Goal: Information Seeking & Learning: Compare options

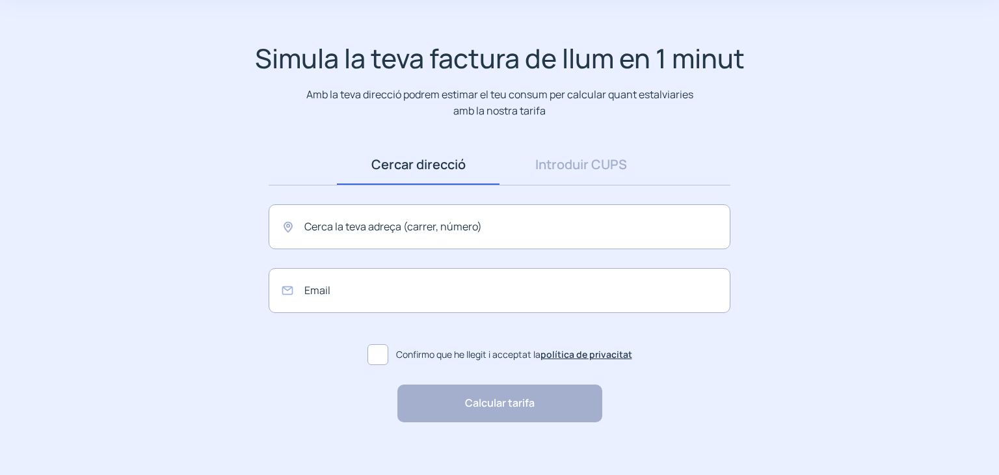
scroll to position [78, 0]
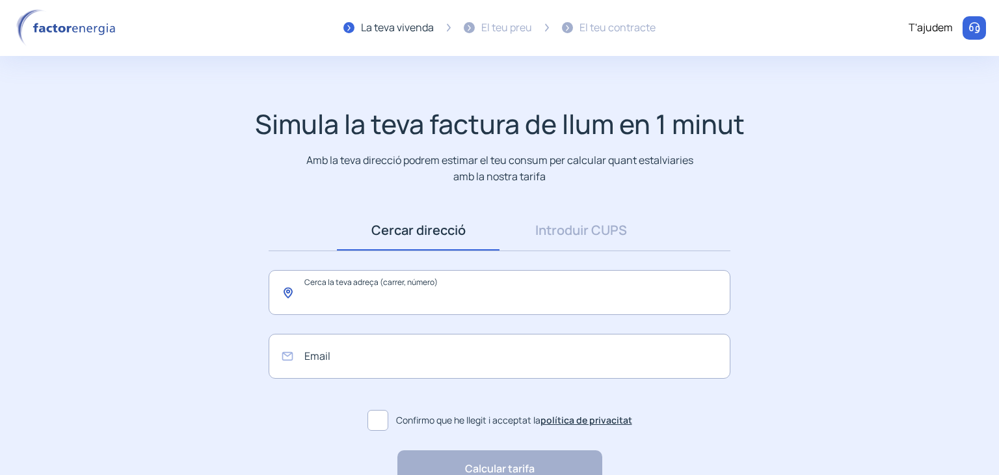
click at [502, 291] on input "text" at bounding box center [500, 292] width 462 height 45
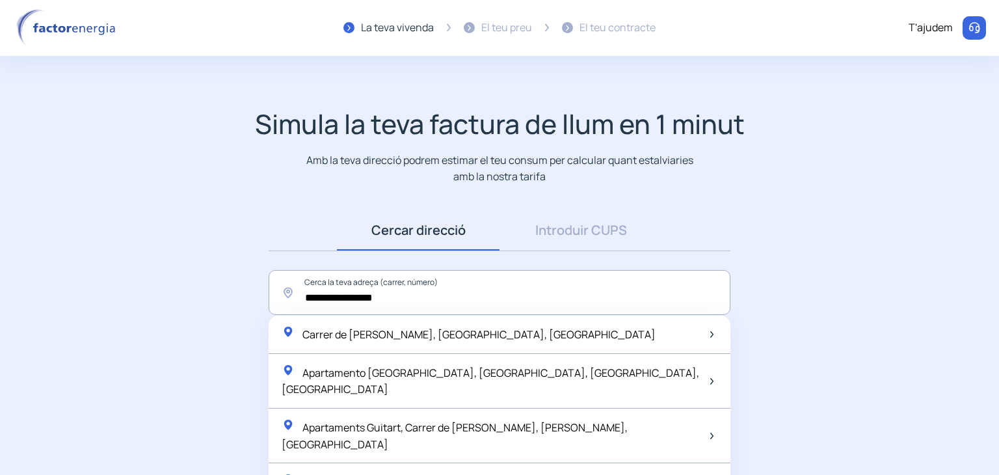
click at [473, 334] on span "Carrer de [PERSON_NAME], [GEOGRAPHIC_DATA], [GEOGRAPHIC_DATA]" at bounding box center [478, 334] width 353 height 14
type input "**********"
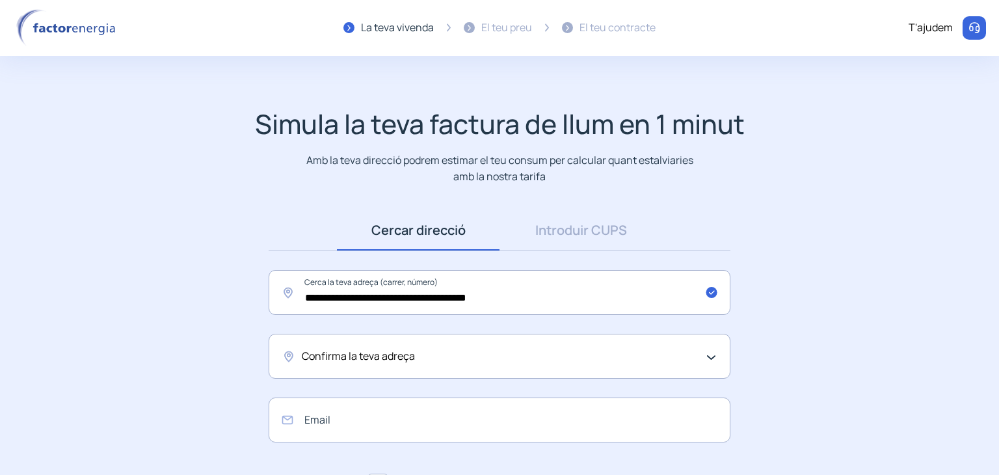
click at [388, 353] on span "Confirma la teva adreça" at bounding box center [358, 356] width 113 height 17
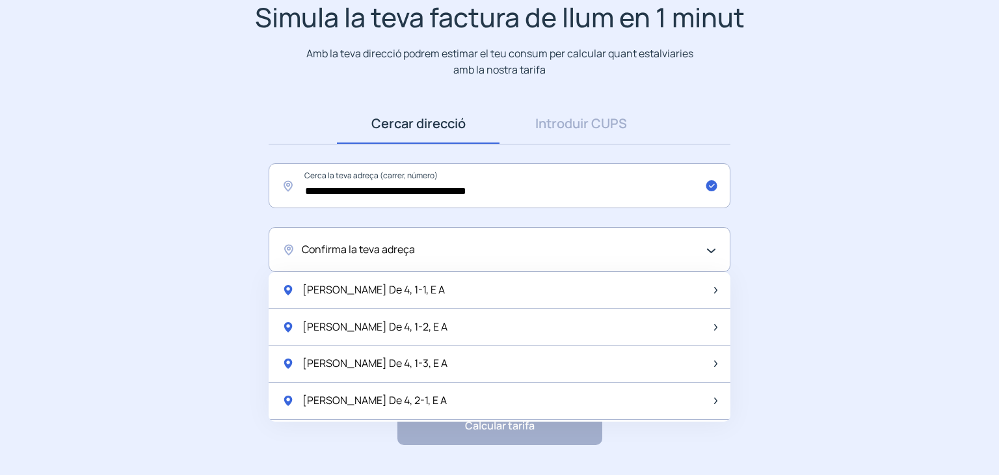
scroll to position [130, 0]
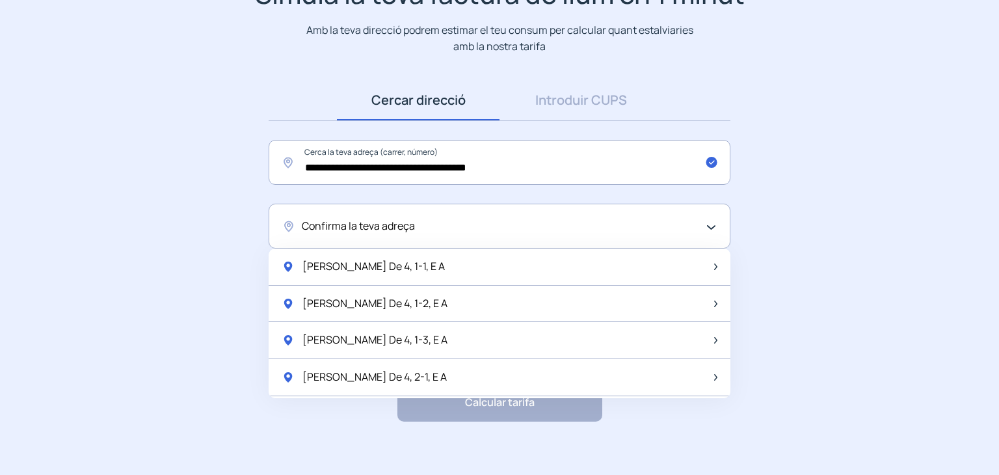
click at [437, 218] on div "Confirma la teva adreça" at bounding box center [496, 226] width 389 height 17
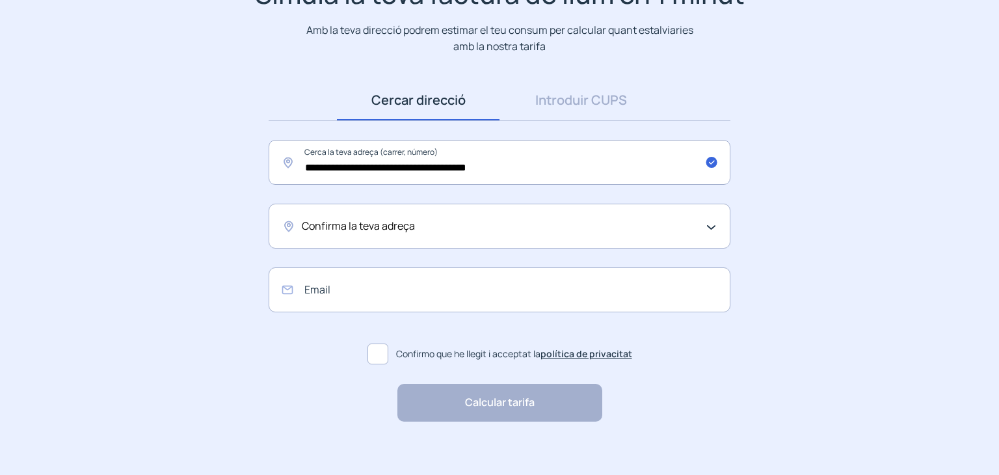
click at [431, 226] on div "Confirma la teva adreça" at bounding box center [496, 226] width 389 height 17
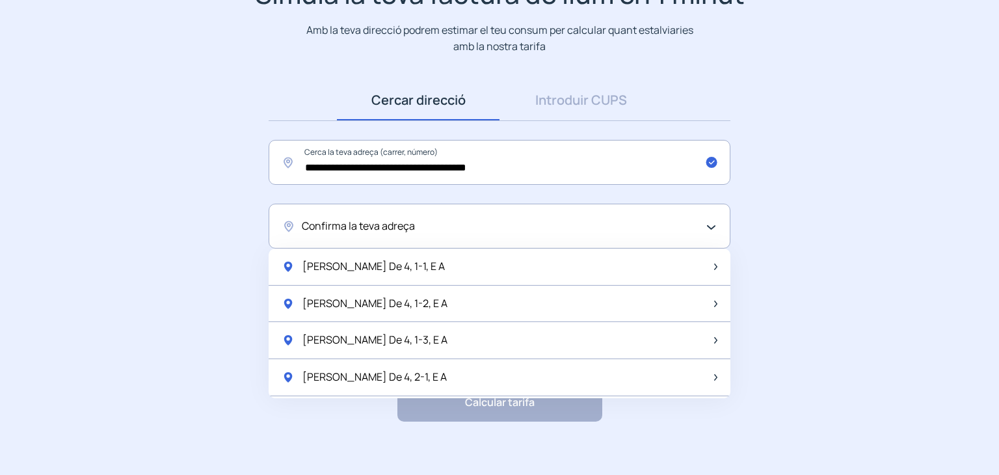
scroll to position [142, 0]
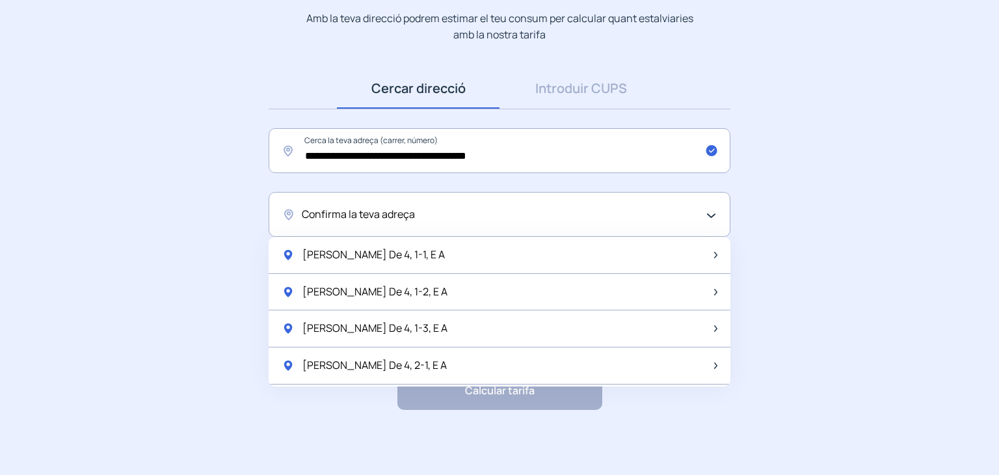
click at [864, 287] on app-search-direction-cups "**********" at bounding box center [499, 188] width 999 height 444
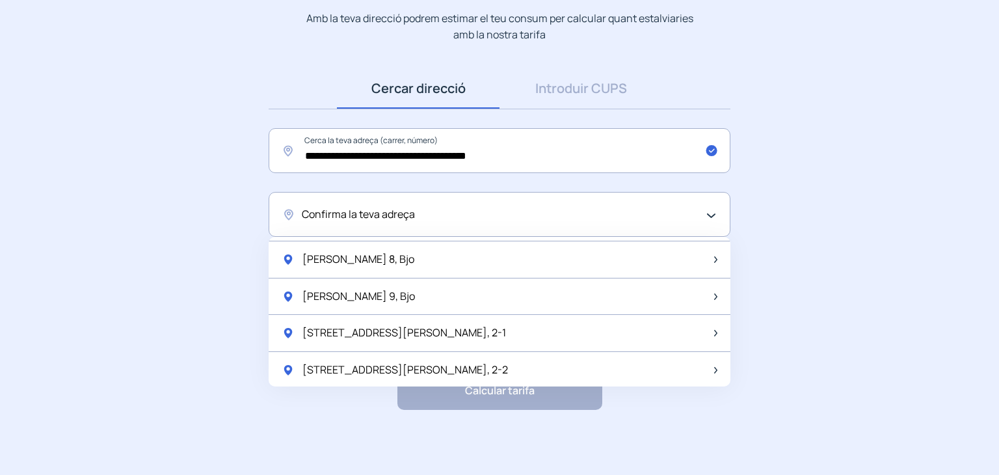
scroll to position [1721, 0]
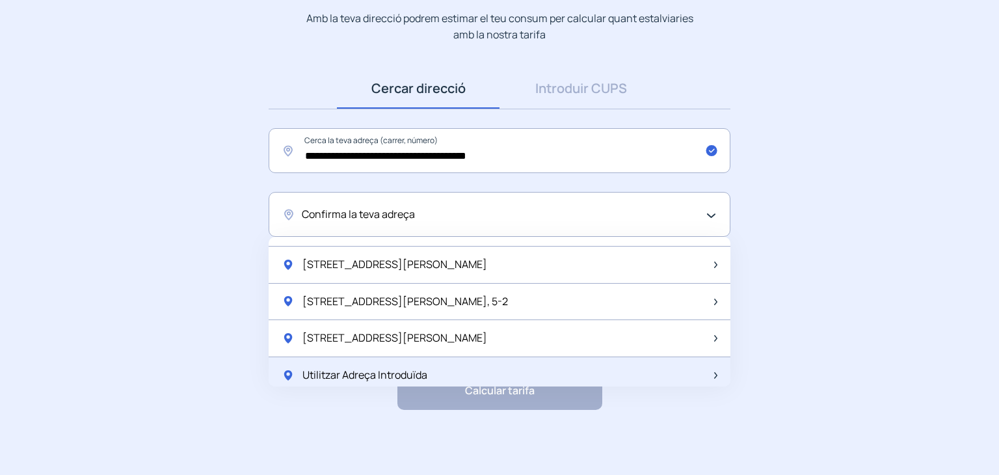
click at [390, 368] on span "Utilitzar Adreça Introduïda" at bounding box center [364, 375] width 125 height 17
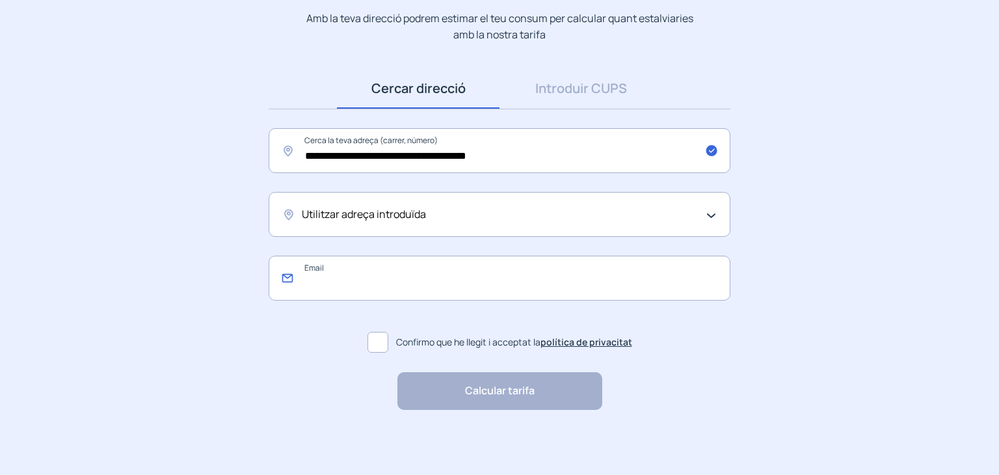
click at [362, 278] on input "email" at bounding box center [500, 278] width 462 height 45
type input "**********"
click at [377, 342] on span at bounding box center [378, 342] width 21 height 21
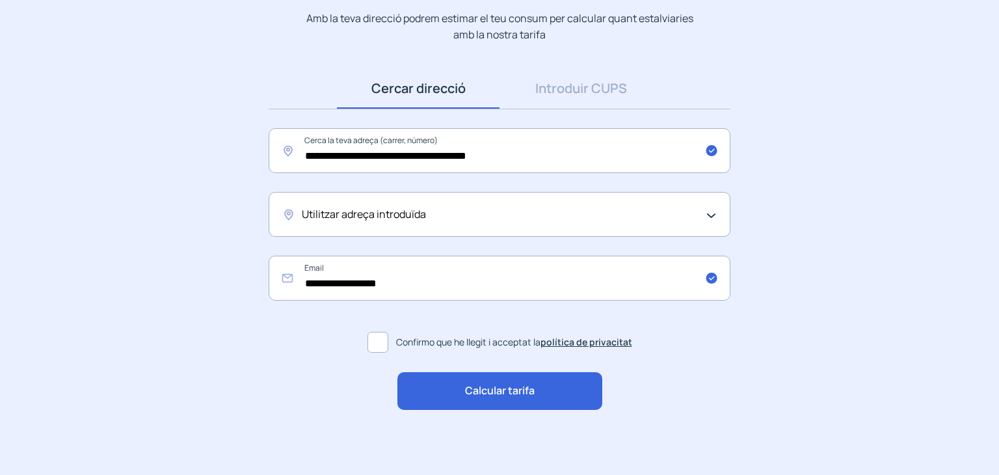
click at [506, 391] on span "Calcular tarifa" at bounding box center [500, 390] width 70 height 17
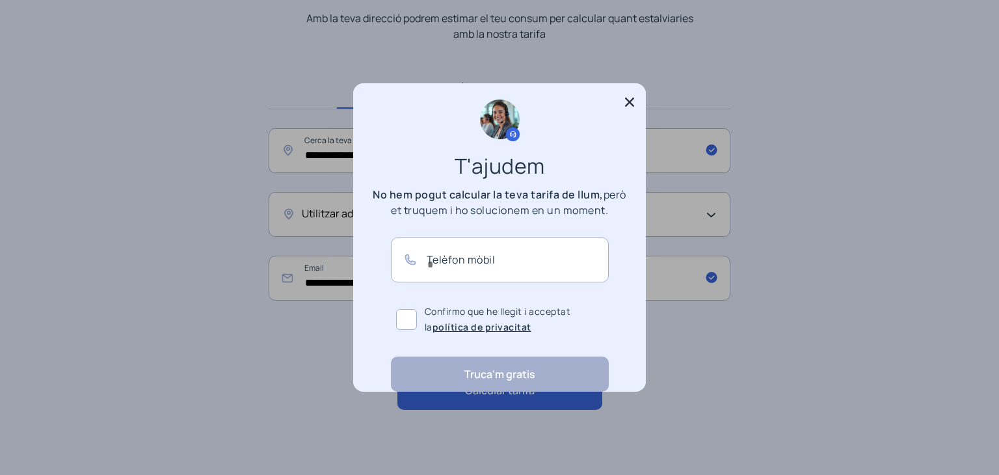
scroll to position [0, 0]
click at [626, 102] on icon at bounding box center [629, 102] width 13 height 13
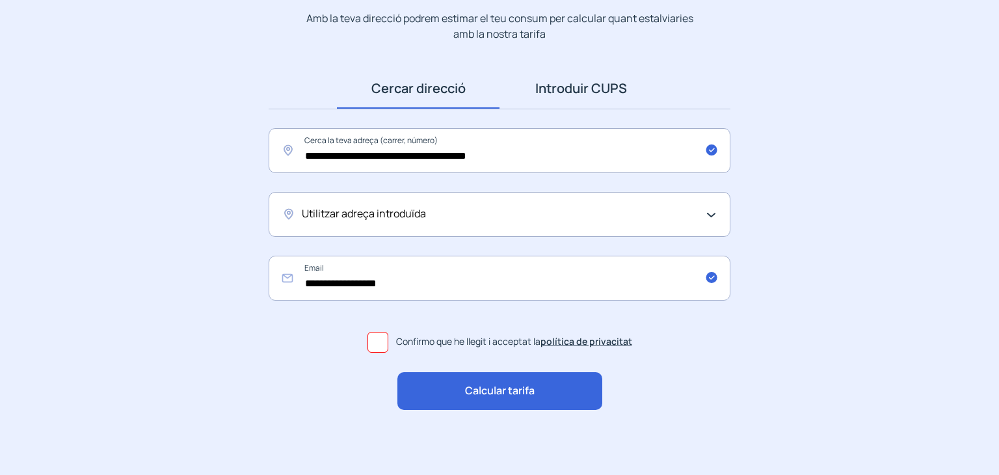
click at [605, 93] on link "Introduir CUPS" at bounding box center [581, 88] width 163 height 40
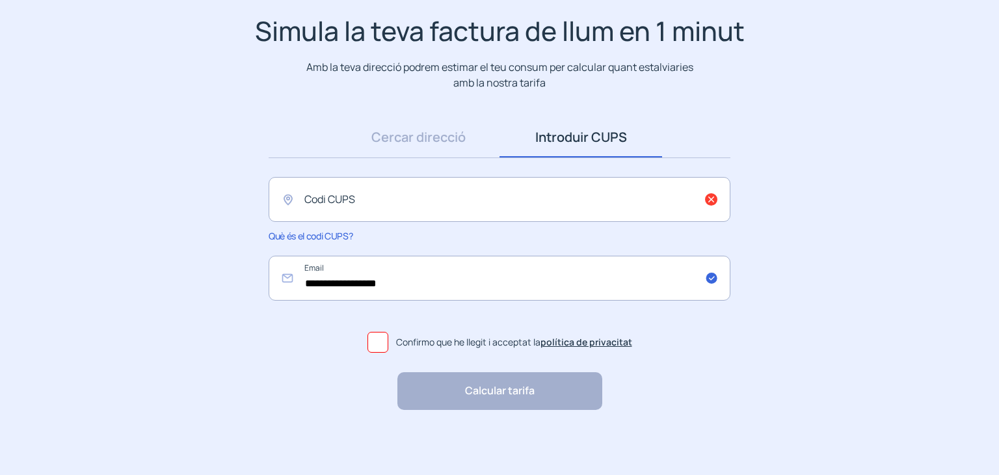
scroll to position [93, 0]
click at [400, 200] on input "text" at bounding box center [500, 199] width 462 height 45
paste input "**********"
type input "**********"
click at [381, 339] on span at bounding box center [378, 342] width 21 height 21
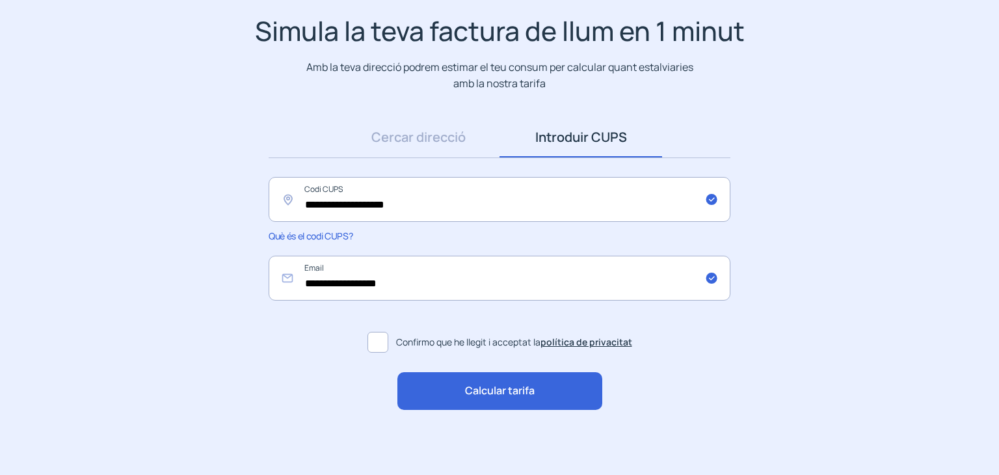
click at [489, 386] on span "Calcular tarifa" at bounding box center [500, 390] width 70 height 17
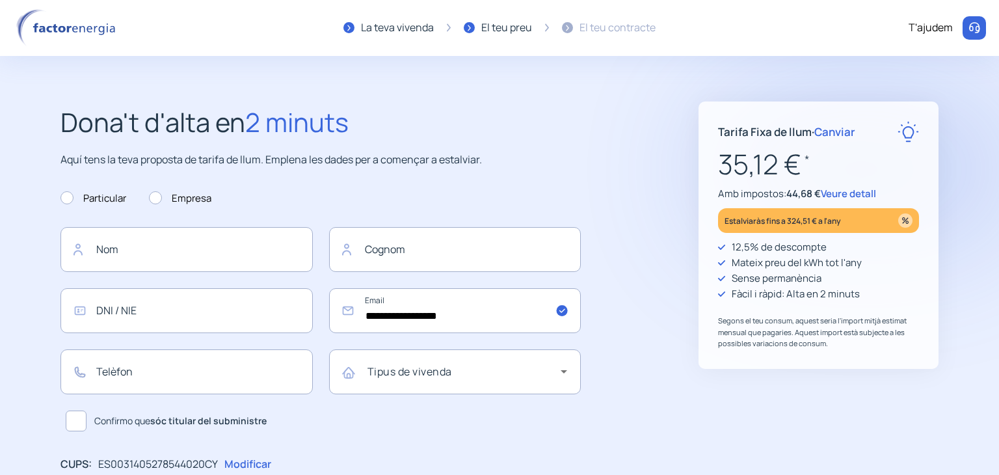
click at [845, 129] on span "Canviar" at bounding box center [834, 131] width 41 height 15
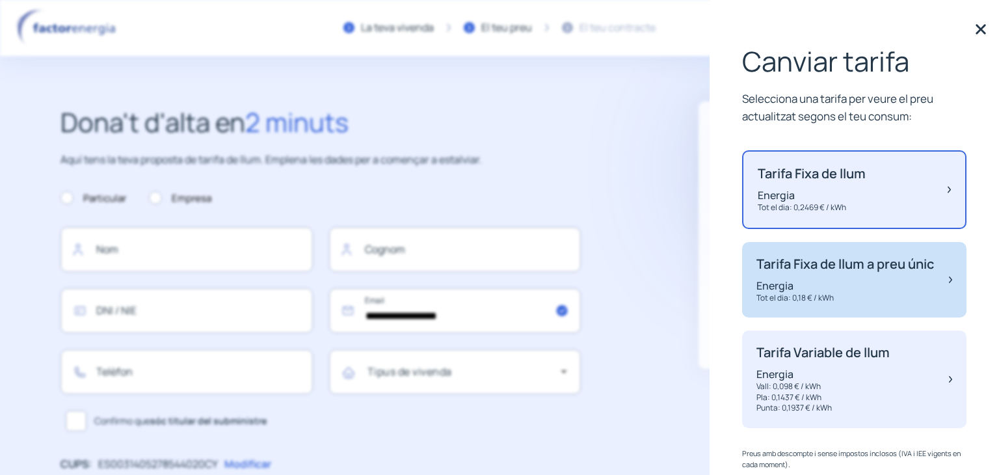
click at [823, 272] on p "Tarifa Fixa de llum a preu únic" at bounding box center [846, 264] width 178 height 16
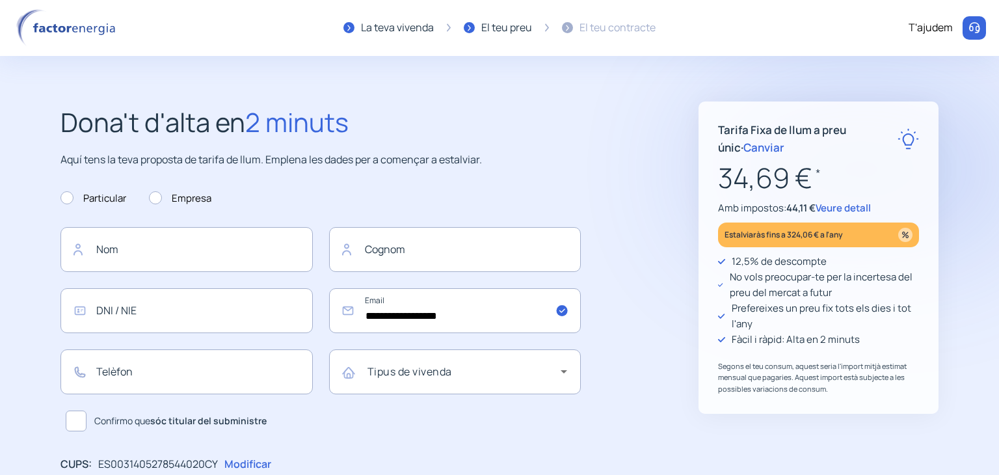
click at [744, 146] on span "Canviar" at bounding box center [764, 147] width 41 height 15
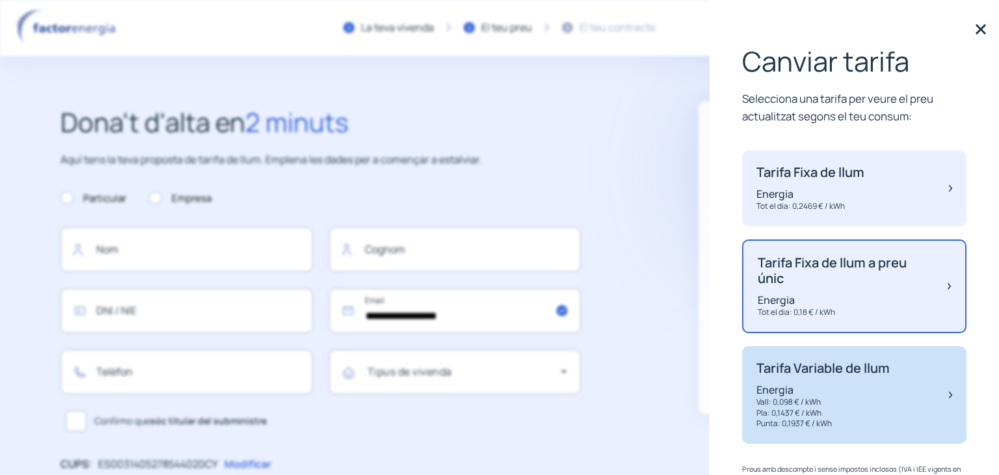
click at [808, 397] on p "Vall: 0,098 € / kWh" at bounding box center [823, 402] width 133 height 11
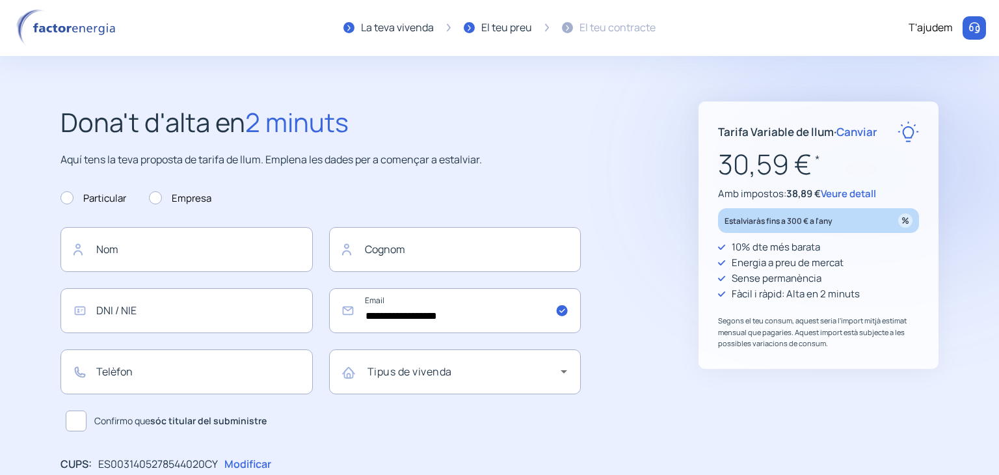
click at [845, 192] on span "Veure detall" at bounding box center [848, 194] width 55 height 14
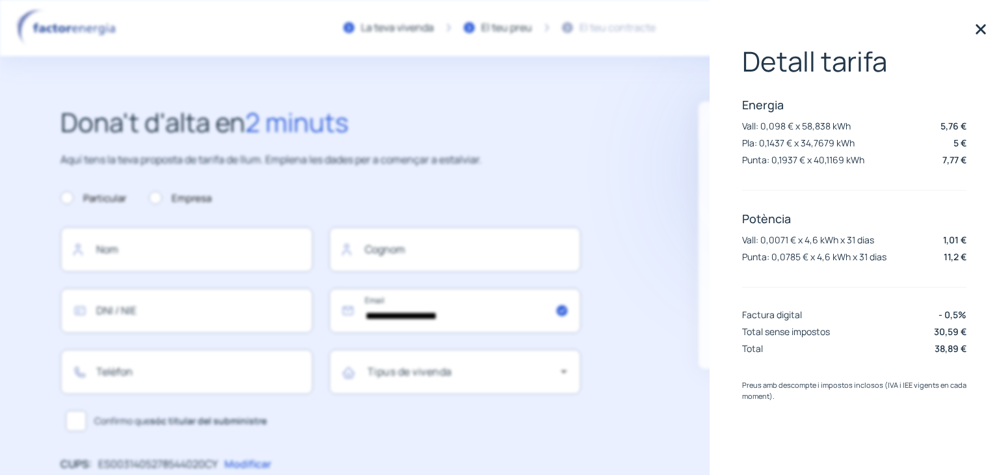
click at [984, 29] on img at bounding box center [981, 30] width 20 height 20
